Goal: Check status: Check status

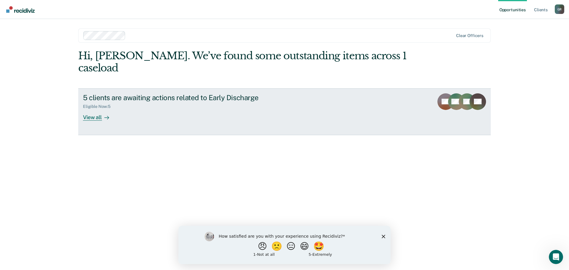
click at [88, 109] on div "View all" at bounding box center [99, 115] width 33 height 12
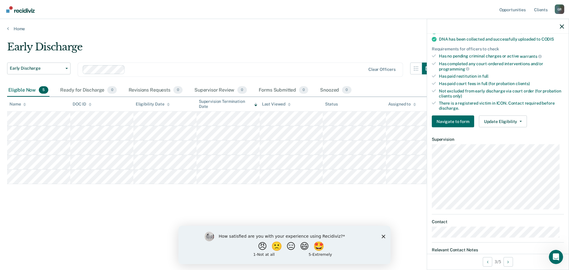
scroll to position [148, 0]
click at [511, 119] on button "Update Eligibility" at bounding box center [503, 121] width 48 height 12
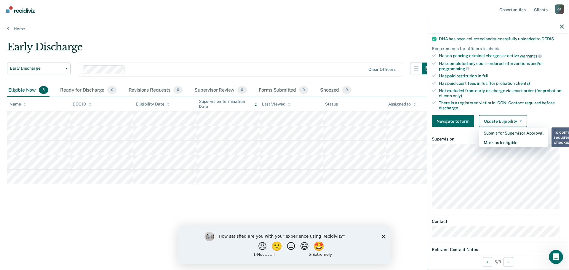
click at [368, 108] on th "Status" at bounding box center [354, 104] width 63 height 15
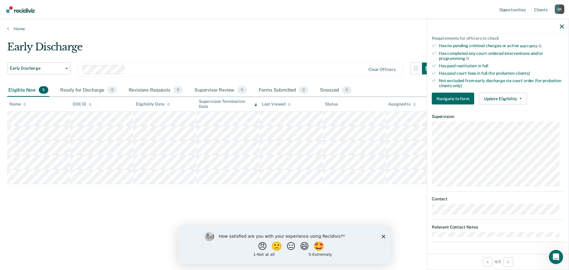
scroll to position [140, 0]
